Goal: Register for event/course

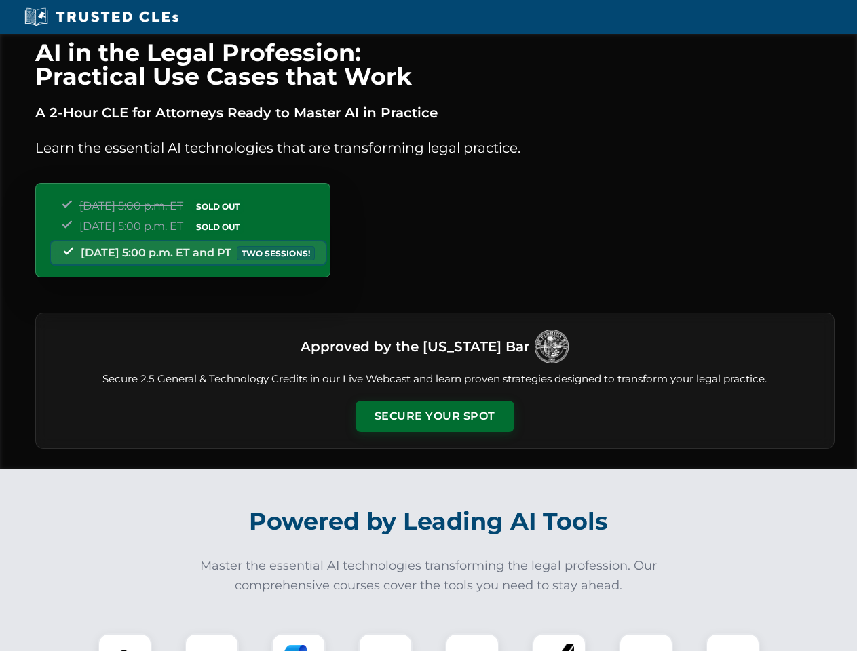
click at [434, 416] on button "Secure Your Spot" at bounding box center [434, 416] width 159 height 31
click at [125, 642] on img at bounding box center [124, 660] width 39 height 39
click at [212, 642] on div at bounding box center [211, 660] width 54 height 54
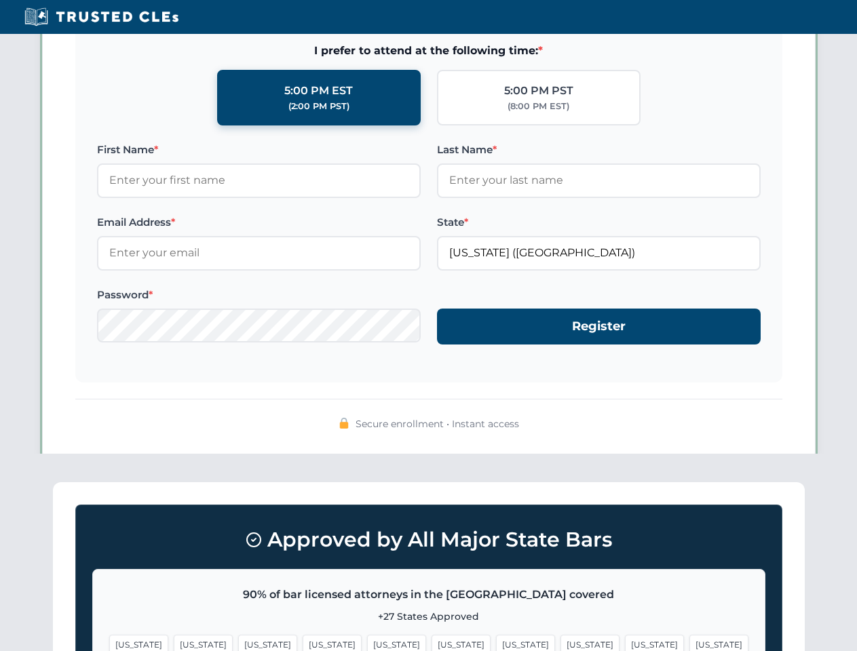
click at [625, 642] on span "[US_STATE]" at bounding box center [654, 645] width 59 height 20
